Goal: Transaction & Acquisition: Download file/media

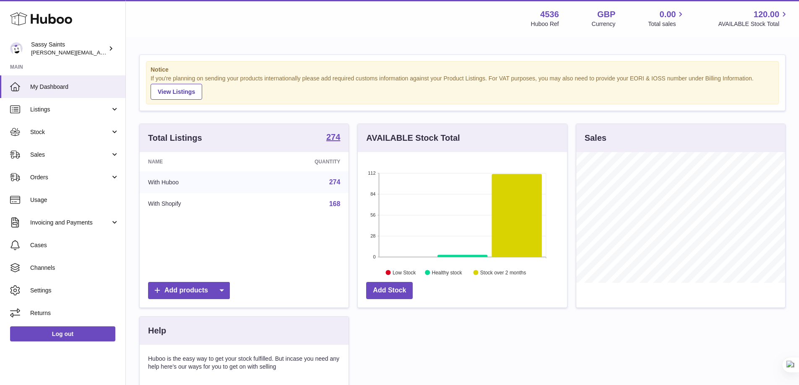
scroll to position [419154, 419076]
click at [41, 138] on link "Stock" at bounding box center [62, 132] width 125 height 23
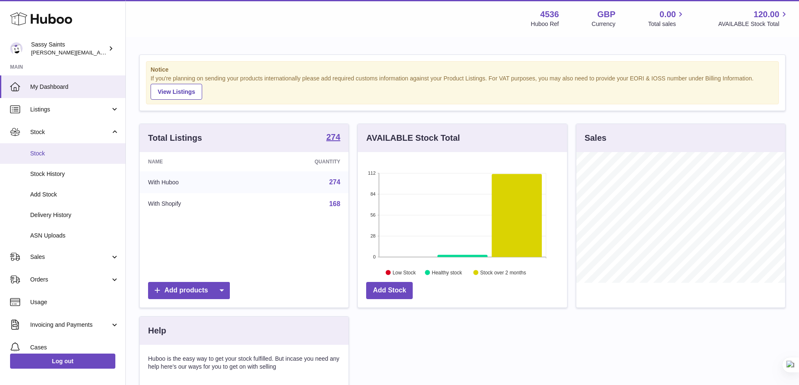
click at [49, 154] on span "Stock" at bounding box center [74, 154] width 89 height 8
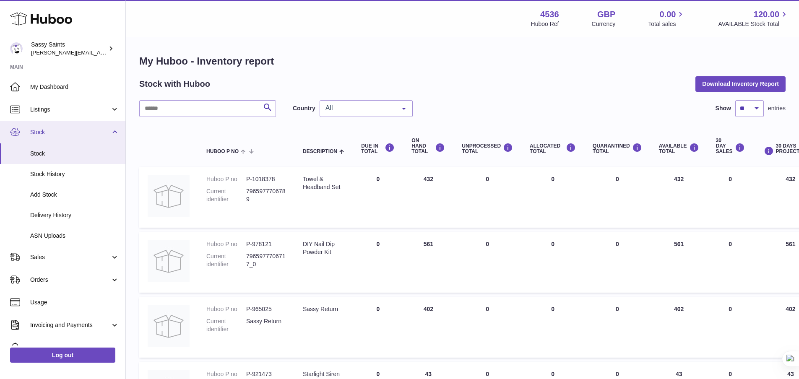
click at [64, 126] on link "Stock" at bounding box center [62, 132] width 125 height 23
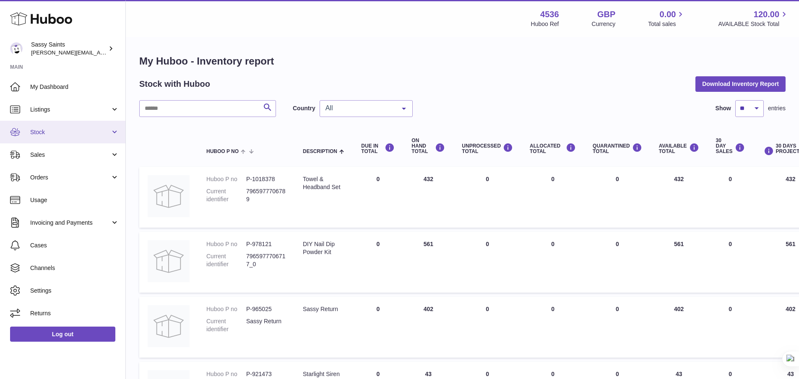
click at [64, 126] on link "Stock" at bounding box center [62, 132] width 125 height 23
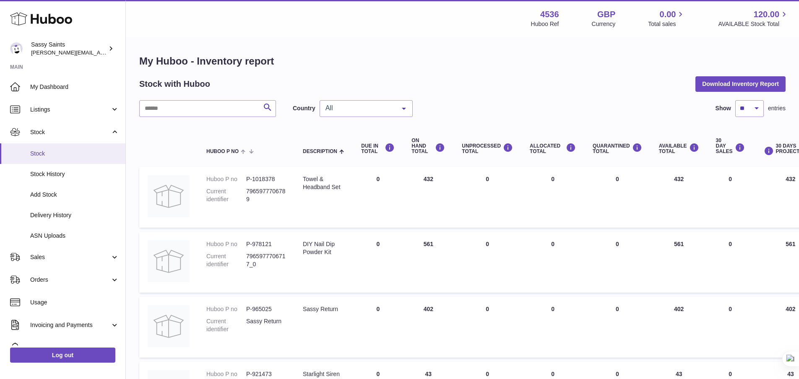
click at [57, 148] on link "Stock" at bounding box center [62, 153] width 125 height 21
click at [701, 81] on button "Download Inventory Report" at bounding box center [740, 83] width 90 height 15
click at [730, 86] on button "Download Inventory Report" at bounding box center [740, 83] width 90 height 15
